Goal: Register for event/course

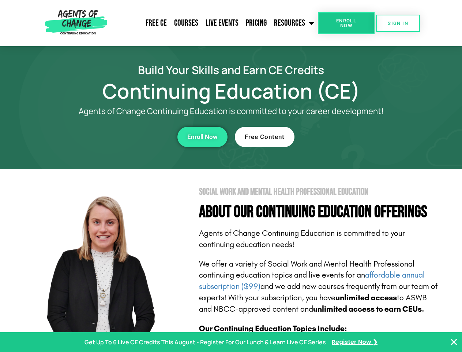
click at [231, 176] on section "Social Work and Mental Health Professional Education About Our Continuing Educa…" at bounding box center [231, 323] width 462 height 308
click at [346, 23] on span "Enroll Now" at bounding box center [346, 23] width 33 height 10
click at [398, 23] on span "SIGN IN" at bounding box center [398, 23] width 21 height 5
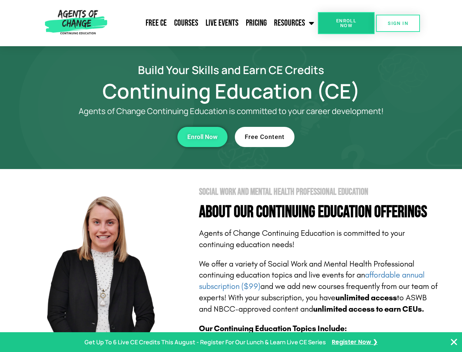
click at [127, 137] on div "Enroll Now" at bounding box center [126, 137] width 201 height 20
click at [202, 137] on span "Enroll Now" at bounding box center [202, 137] width 30 height 6
click at [336, 137] on div "Free Content" at bounding box center [335, 137] width 201 height 20
